Goal: Task Accomplishment & Management: Manage account settings

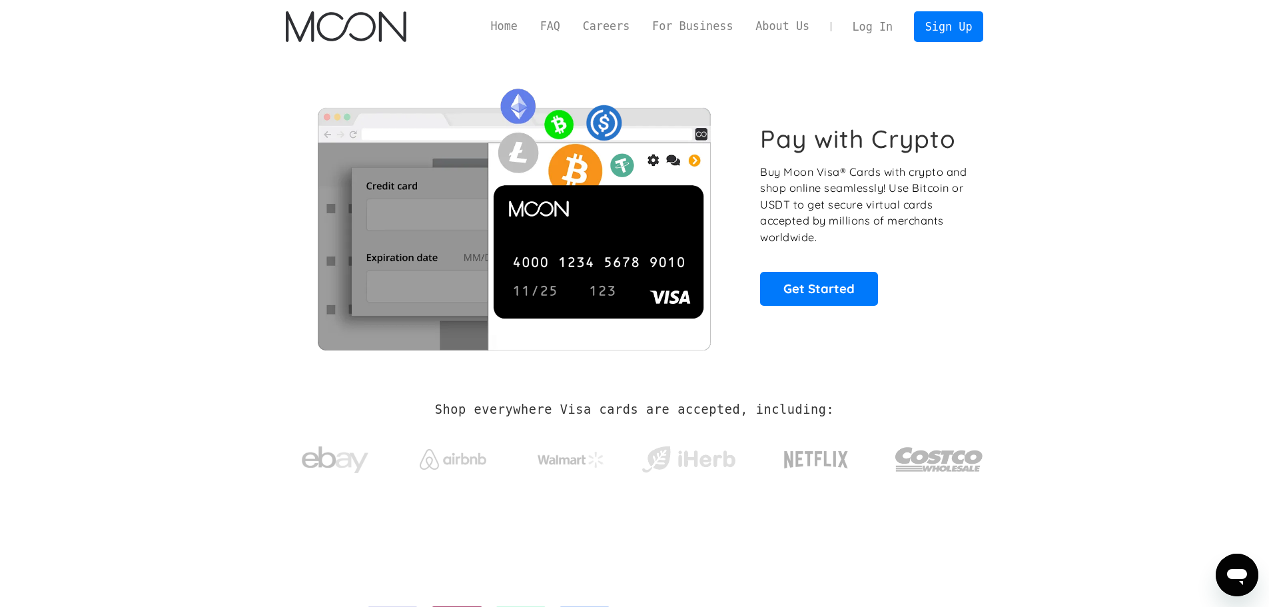
click at [880, 31] on link "Log In" at bounding box center [872, 26] width 63 height 29
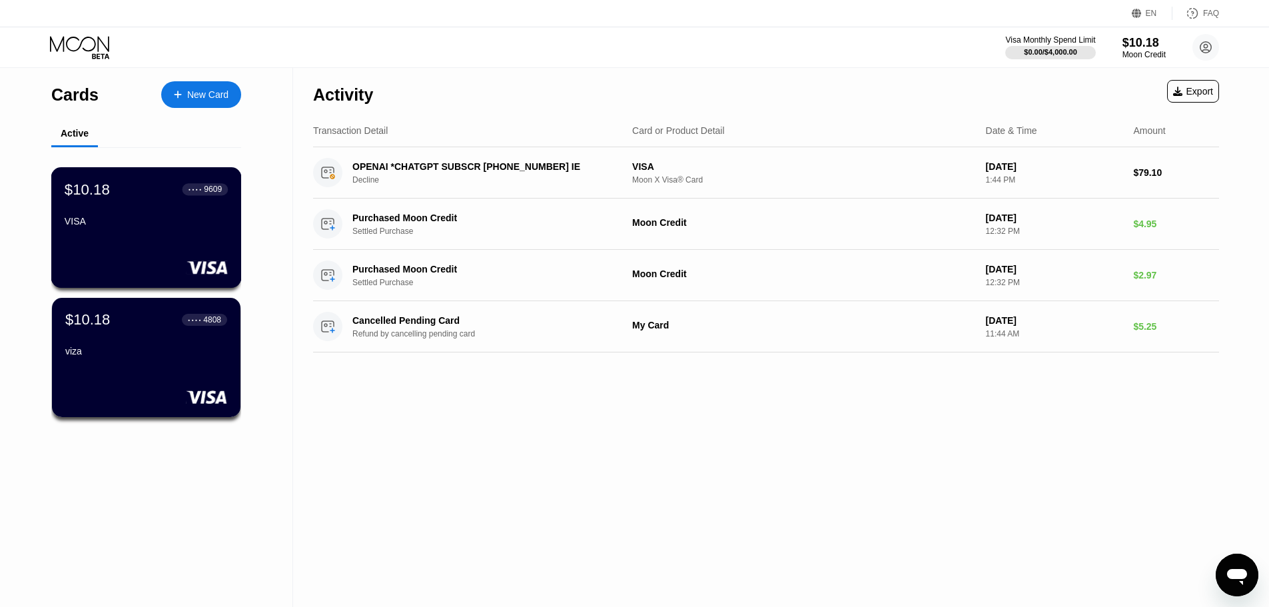
click at [218, 194] on div "9609" at bounding box center [213, 188] width 18 height 9
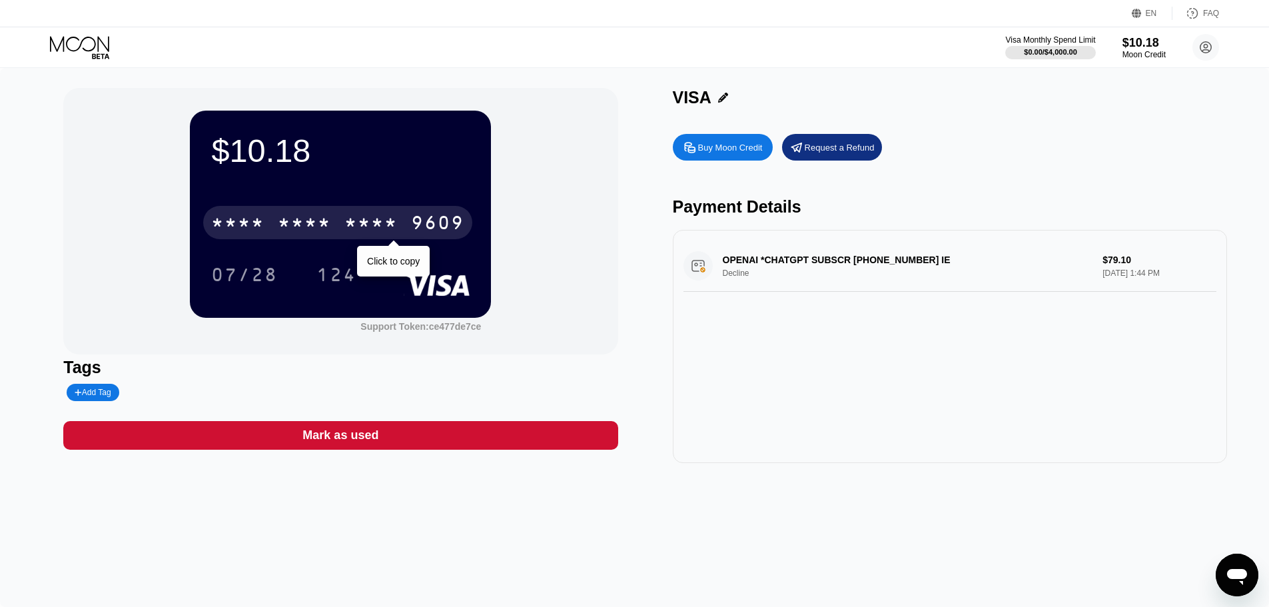
click at [449, 218] on div "9609" at bounding box center [437, 224] width 53 height 21
